Goal: Task Accomplishment & Management: Manage account settings

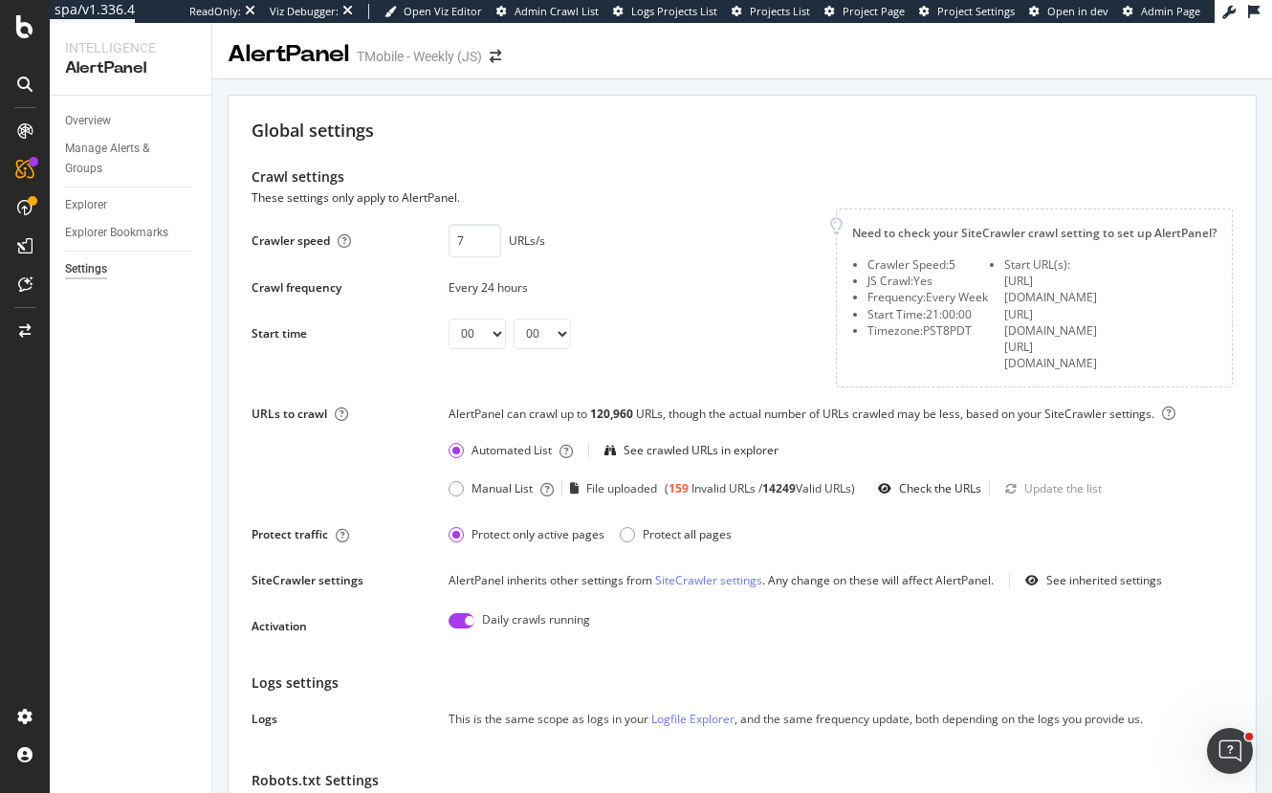
click at [542, 171] on div "Crawl settings" at bounding box center [743, 176] width 982 height 21
click at [674, 181] on div "Crawl settings" at bounding box center [743, 176] width 982 height 21
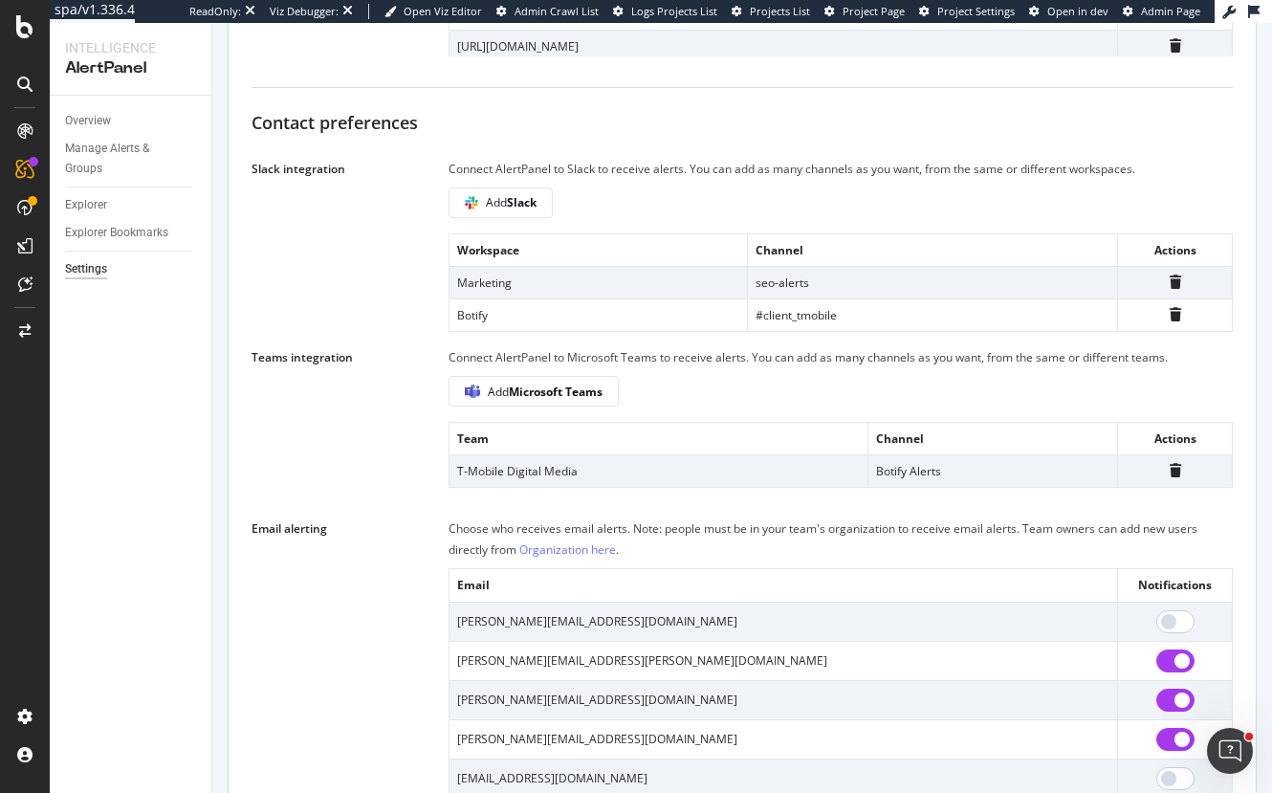
scroll to position [1052, 0]
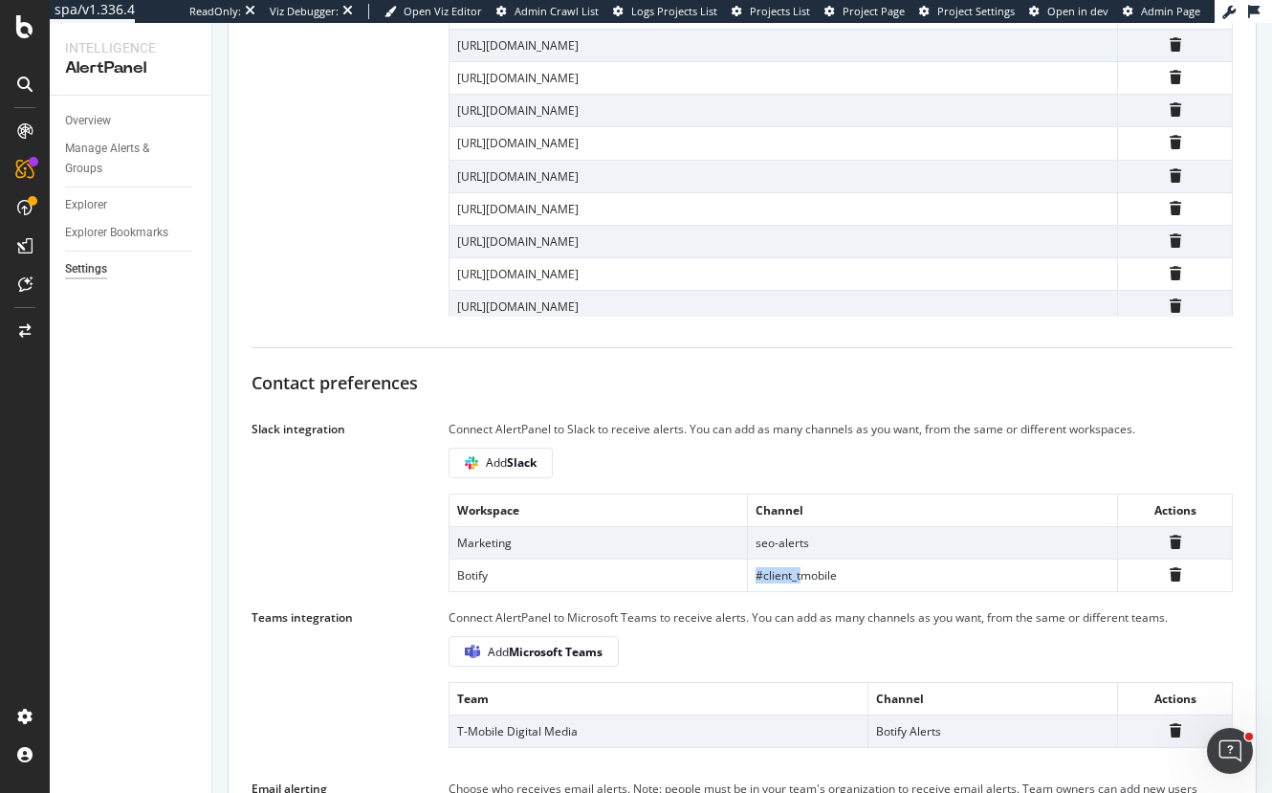
drag, startPoint x: 795, startPoint y: 539, endPoint x: 521, endPoint y: 534, distance: 273.7
click at [527, 559] on tr "Botify #client_tmobile" at bounding box center [842, 575] width 784 height 33
click at [521, 559] on td "Botify" at bounding box center [599, 575] width 298 height 33
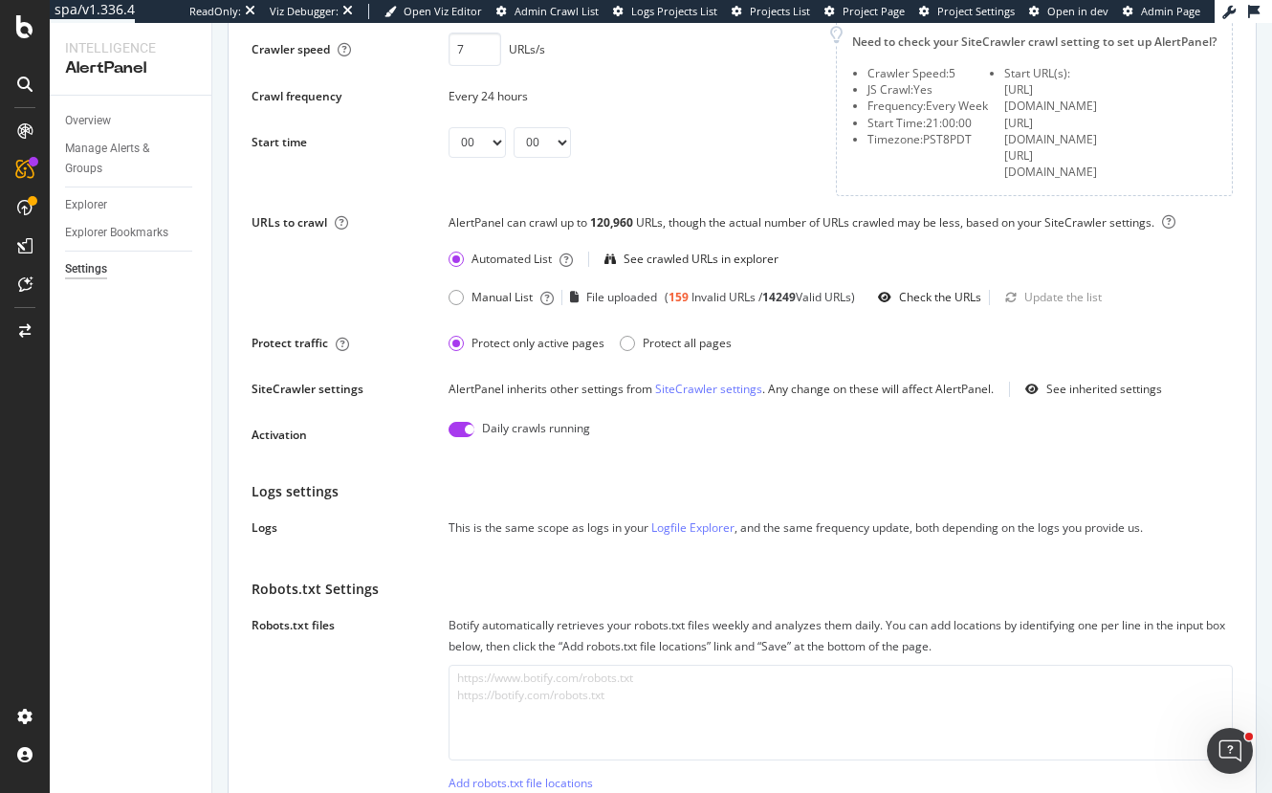
scroll to position [0, 0]
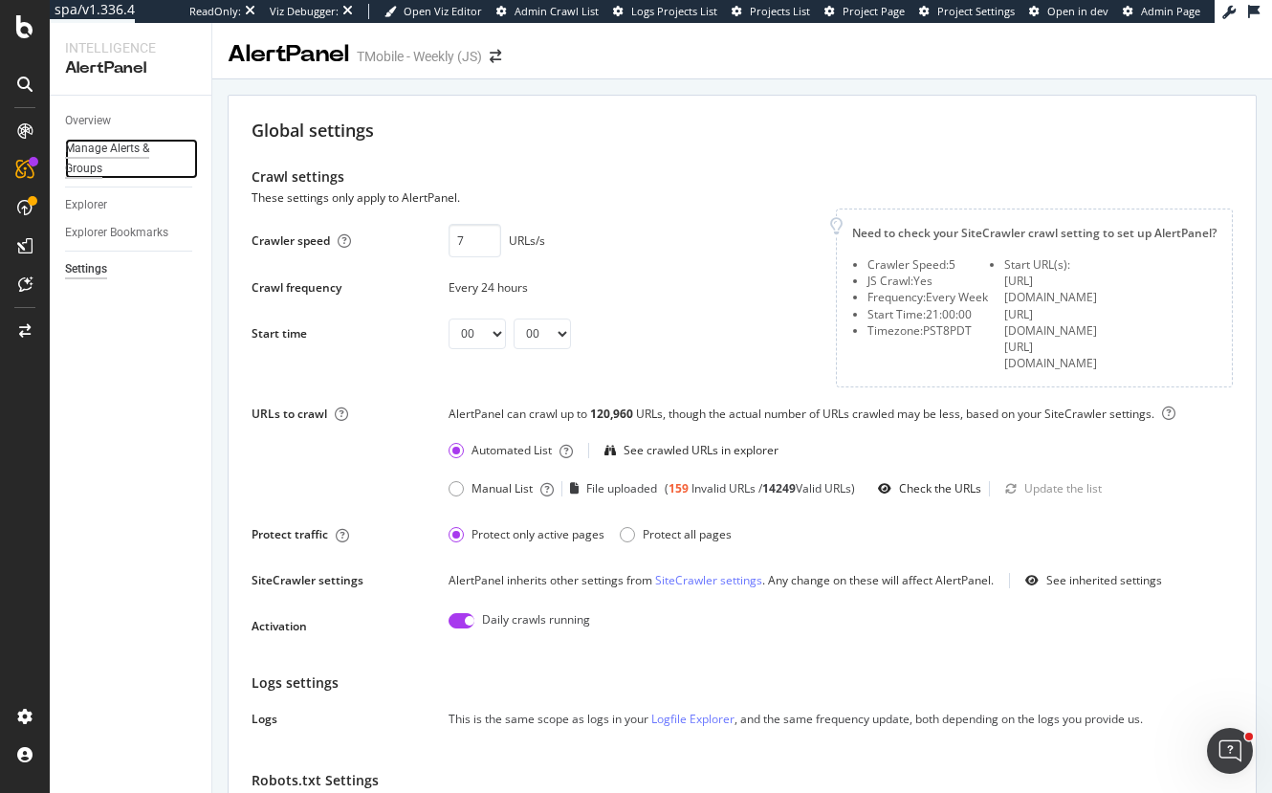
click at [102, 156] on div "Manage Alerts & Groups" at bounding box center [122, 159] width 115 height 40
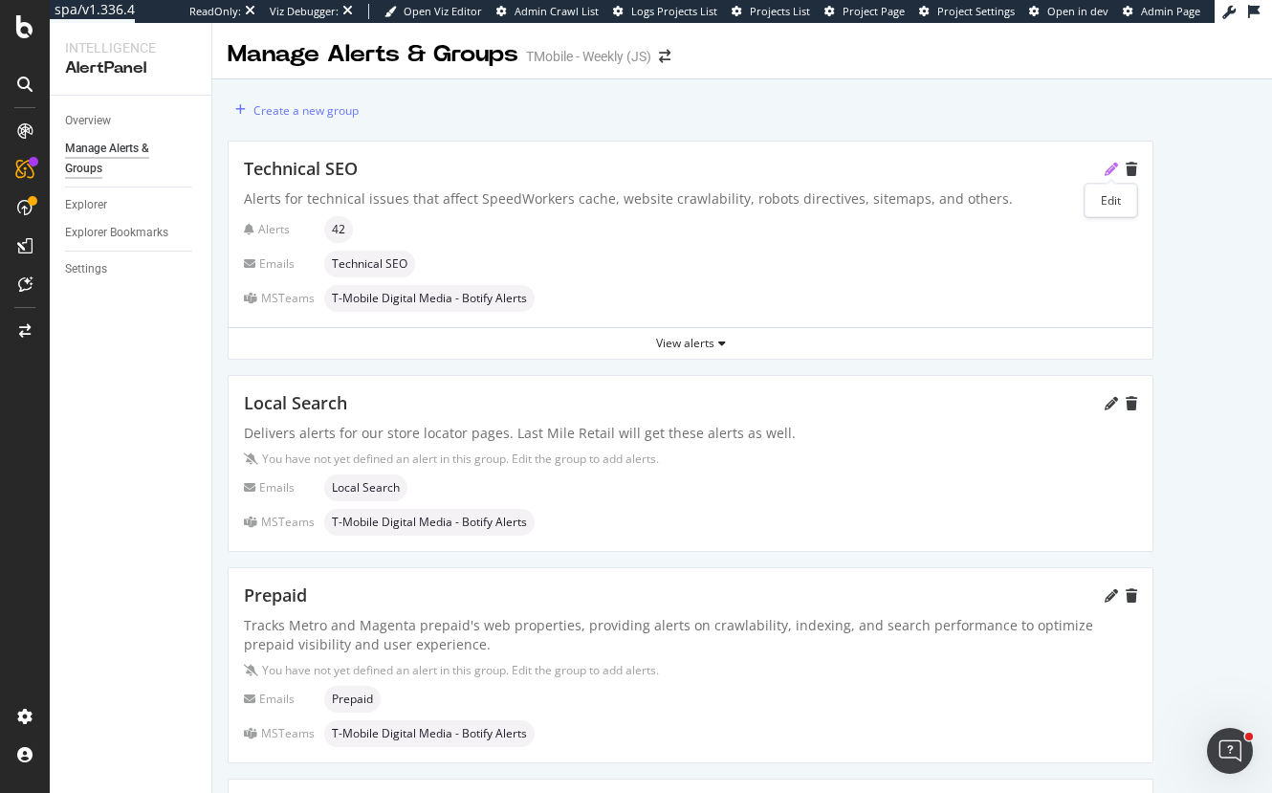
click at [1110, 169] on icon "pencil" at bounding box center [1111, 169] width 13 height 13
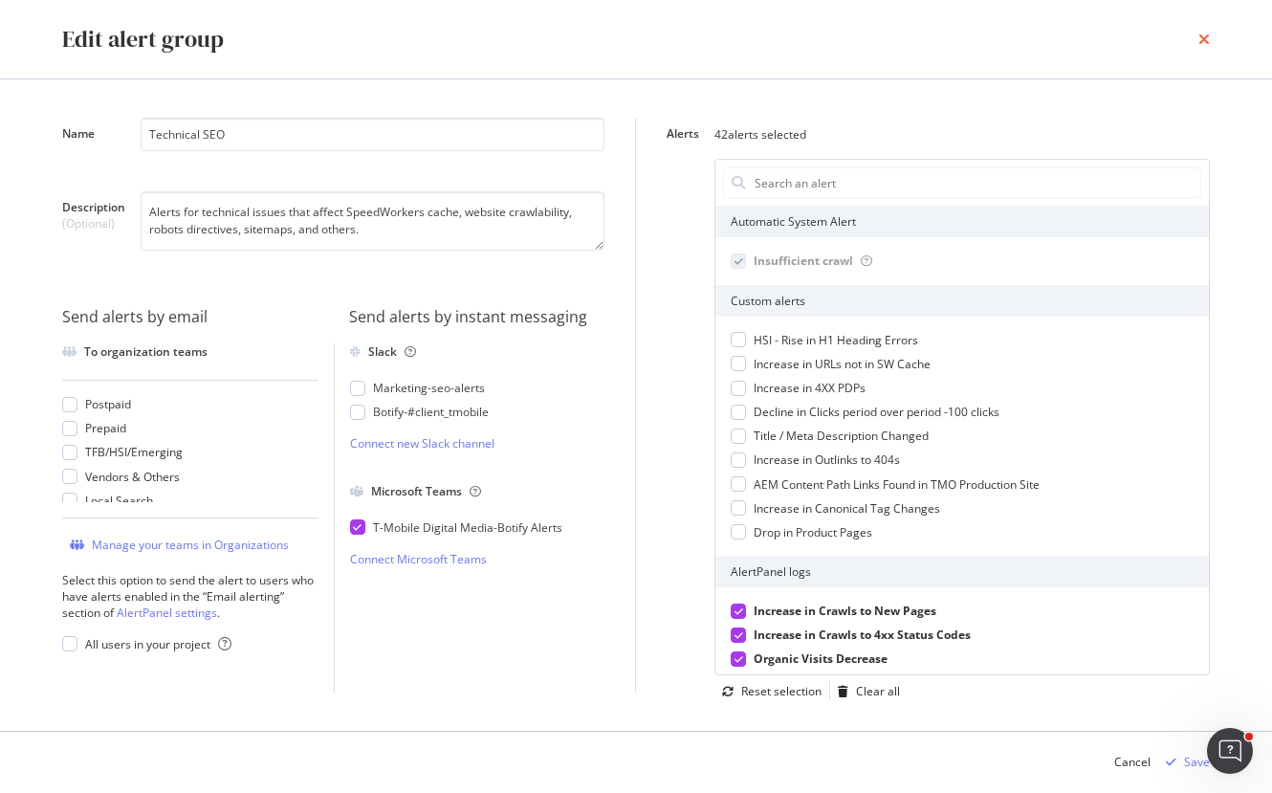
click at [1207, 41] on icon "times" at bounding box center [1204, 39] width 11 height 15
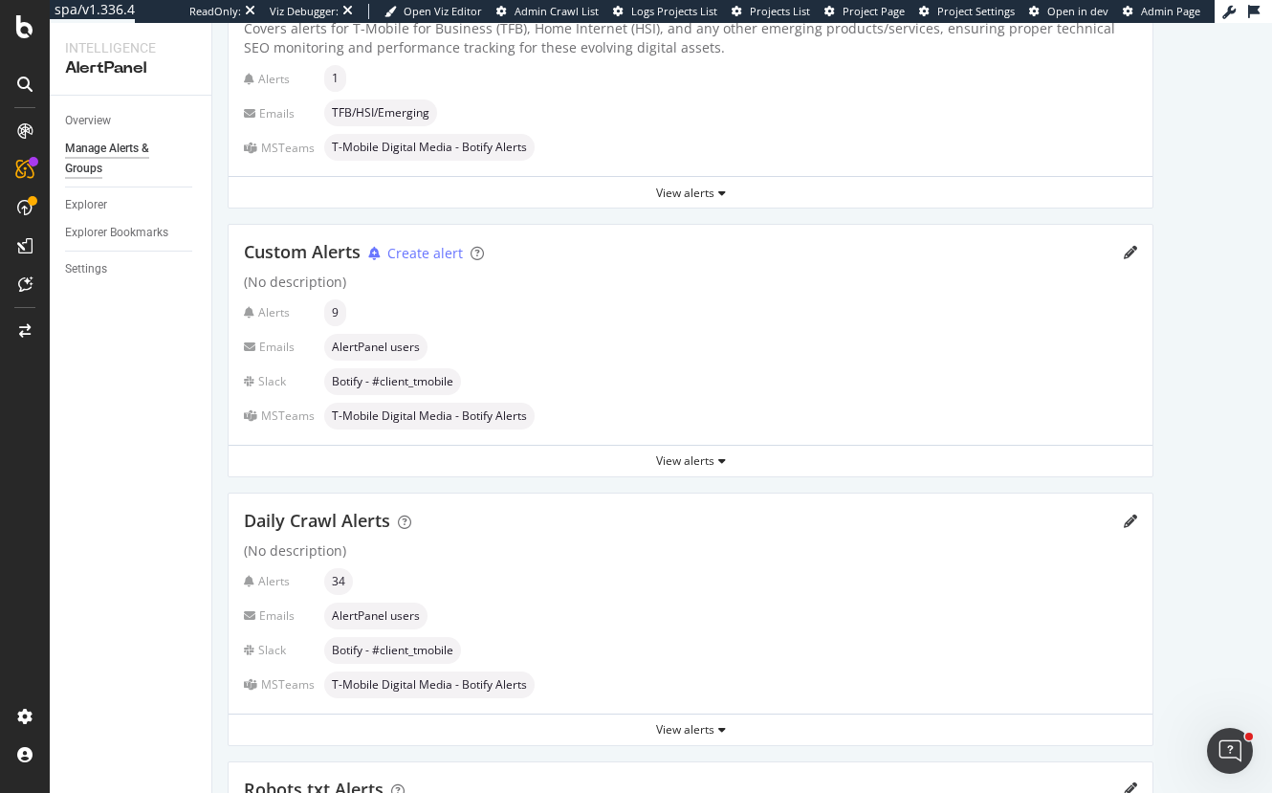
scroll to position [1052, 0]
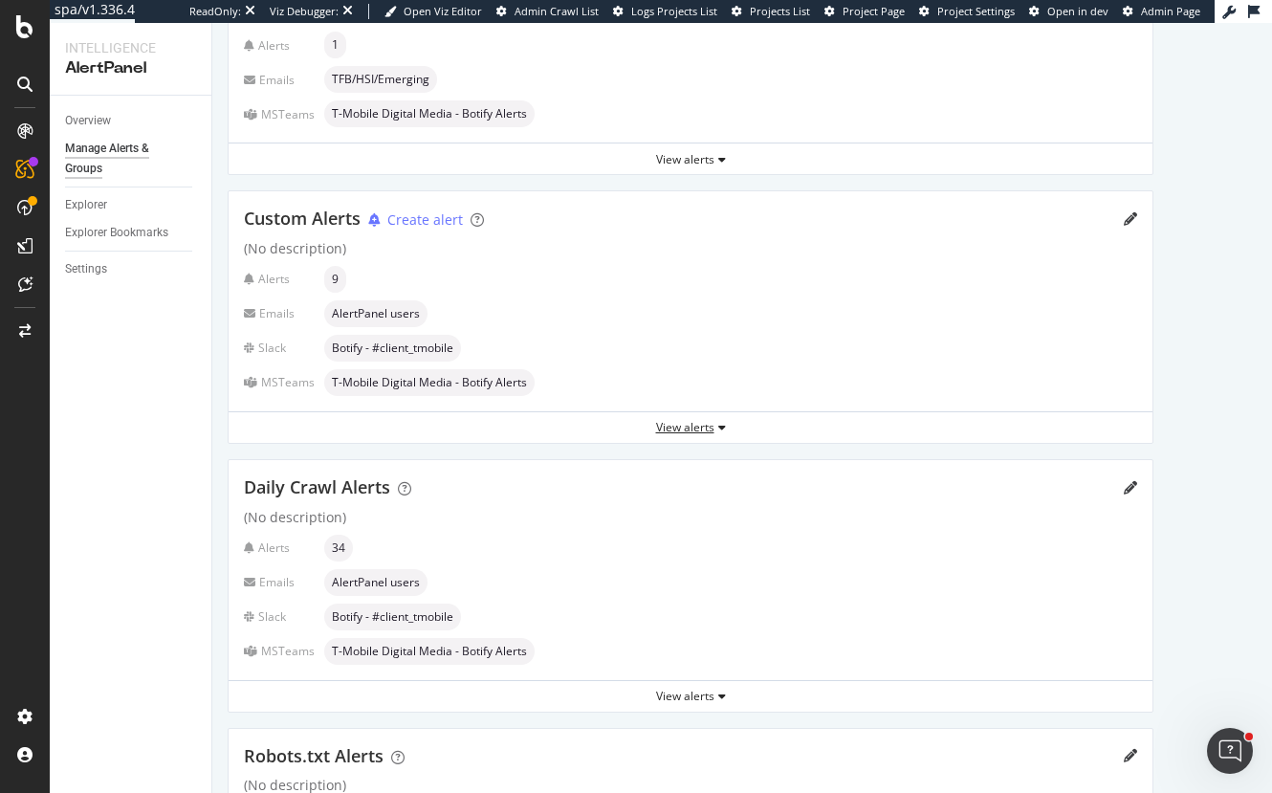
click at [664, 438] on div "View alerts" at bounding box center [691, 427] width 924 height 29
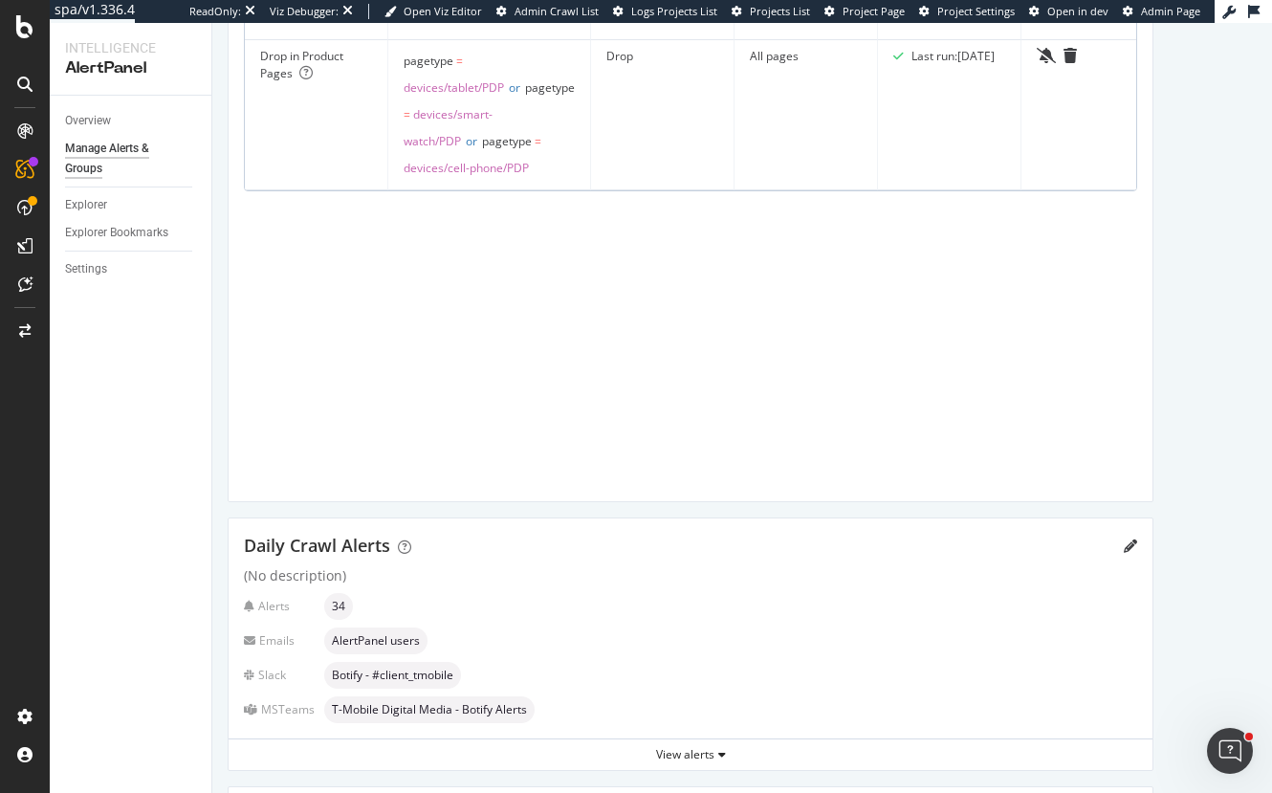
scroll to position [2870, 0]
